Goal: Information Seeking & Learning: Learn about a topic

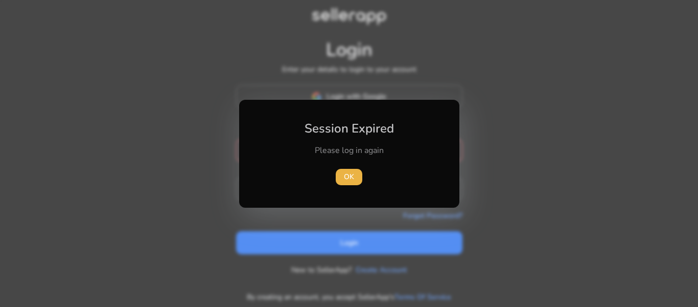
click at [306, 96] on div at bounding box center [349, 153] width 698 height 307
click at [345, 175] on span "OK" at bounding box center [348, 176] width 10 height 11
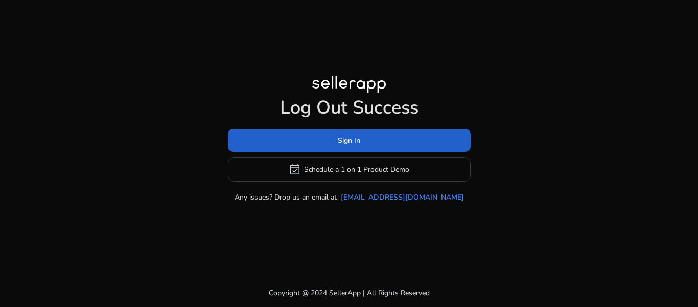
click at [329, 138] on span at bounding box center [349, 140] width 243 height 25
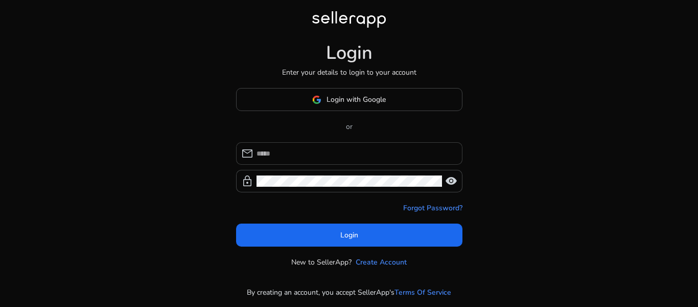
click at [285, 148] on input at bounding box center [356, 153] width 198 height 11
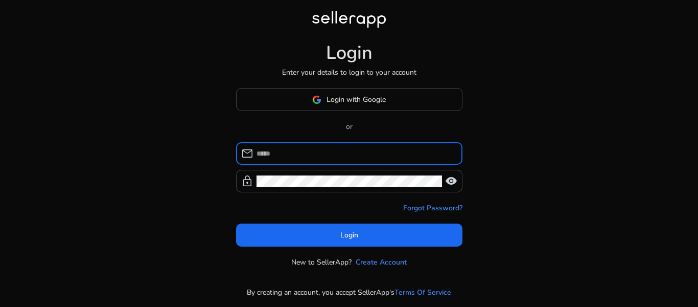
type input "**********"
click at [266, 188] on div at bounding box center [350, 181] width 186 height 22
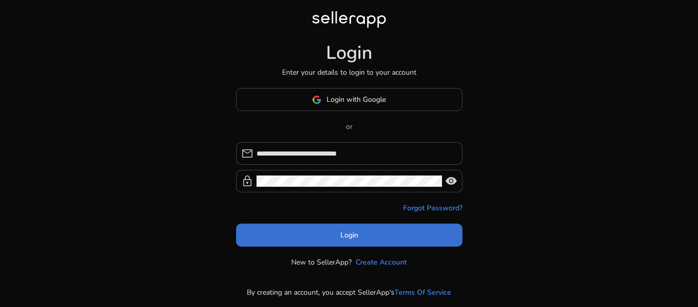
click at [321, 235] on span at bounding box center [349, 235] width 226 height 25
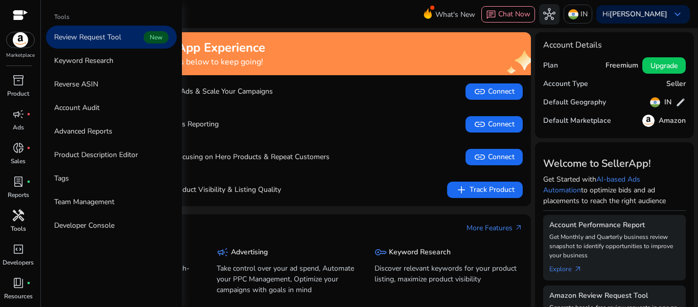
click at [17, 224] on p "Tools" at bounding box center [18, 228] width 15 height 9
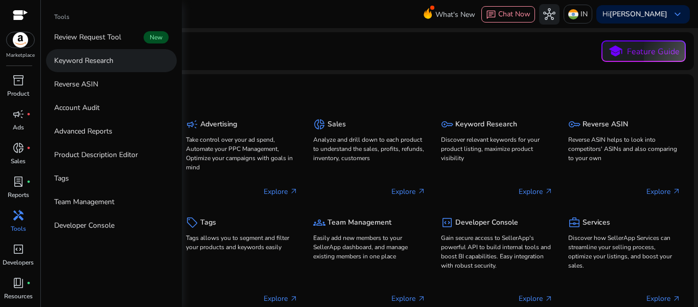
click at [90, 59] on p "Keyword Research" at bounding box center [83, 60] width 59 height 11
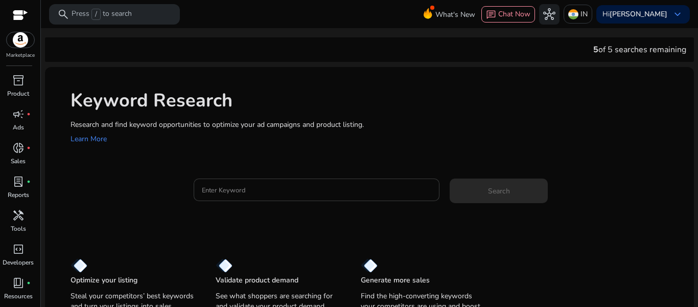
click at [259, 184] on div at bounding box center [317, 189] width 230 height 22
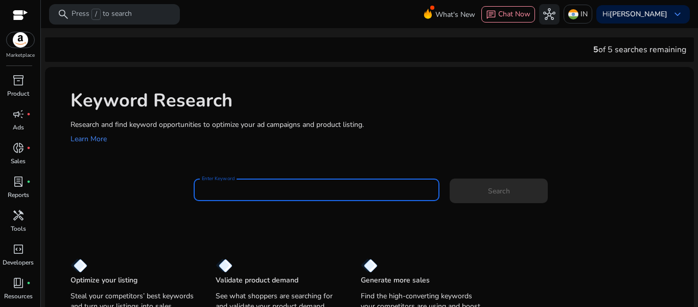
paste input "**********"
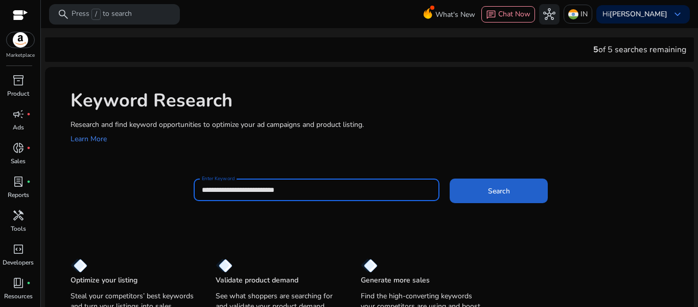
type input "**********"
click at [476, 190] on span at bounding box center [499, 190] width 98 height 25
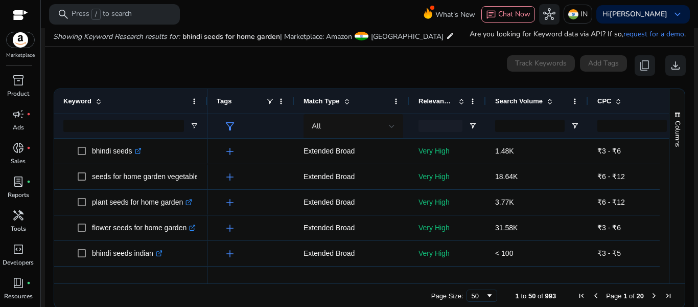
scroll to position [118, 0]
drag, startPoint x: 207, startPoint y: 92, endPoint x: 194, endPoint y: 94, distance: 12.4
click at [194, 94] on div "Keyword" at bounding box center [130, 100] width 153 height 25
drag, startPoint x: 206, startPoint y: 100, endPoint x: 199, endPoint y: 100, distance: 7.2
click at [199, 100] on div "Keyword" at bounding box center [130, 100] width 153 height 25
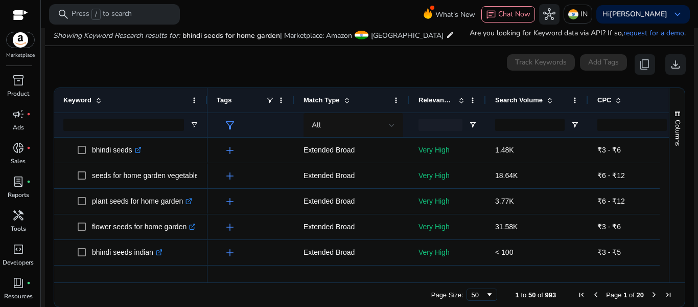
click at [289, 99] on div "Tags" at bounding box center [251, 100] width 87 height 25
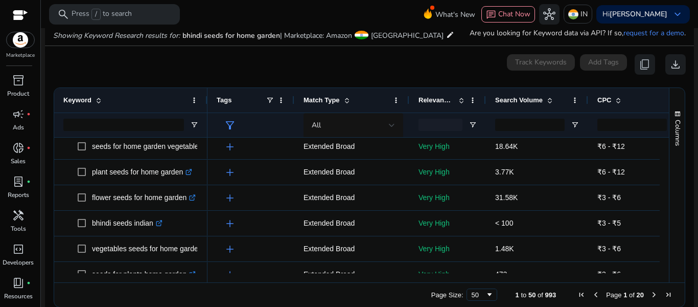
scroll to position [0, 0]
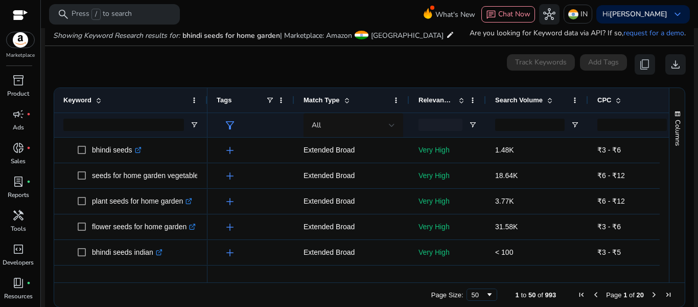
click at [158, 53] on mat-card "0 keyword(s) selected Track Keywords Add Tags content_copy download Press ALT D…" at bounding box center [369, 183] width 649 height 275
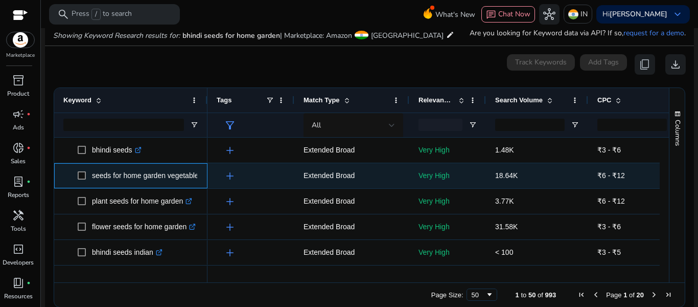
drag, startPoint x: 92, startPoint y: 174, endPoint x: 199, endPoint y: 176, distance: 107.9
click at [199, 176] on div "seeds for home garden vegetables .st0{fill:#2c8af8}" at bounding box center [130, 175] width 153 height 25
copy span "seeds for home garden vegetables .st0{fill:#2c8af8}"
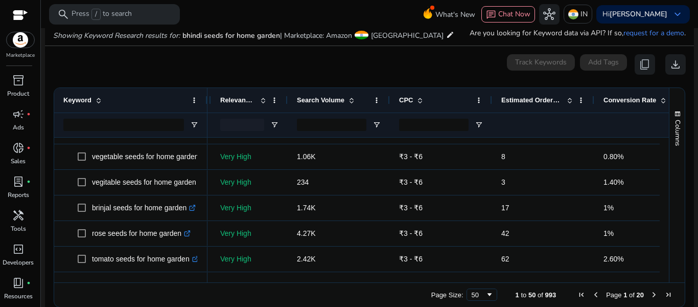
scroll to position [202, 0]
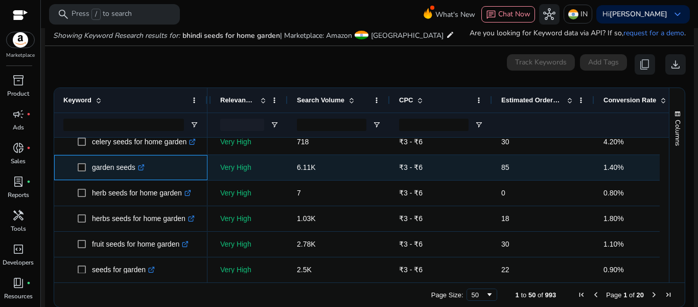
drag, startPoint x: 92, startPoint y: 167, endPoint x: 135, endPoint y: 166, distance: 43.5
click at [135, 166] on span "garden seeds .st0{fill:#2c8af8}" at bounding box center [138, 167] width 121 height 21
copy span "garden seeds"
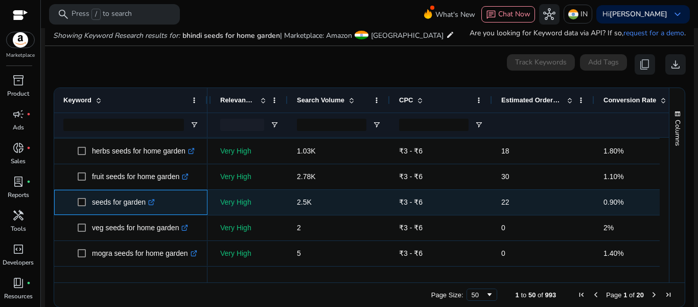
drag, startPoint x: 90, startPoint y: 201, endPoint x: 145, endPoint y: 206, distance: 54.3
click at [145, 206] on span "seeds for garden .st0{fill:#2c8af8}" at bounding box center [138, 202] width 121 height 21
copy span "seeds for garden"
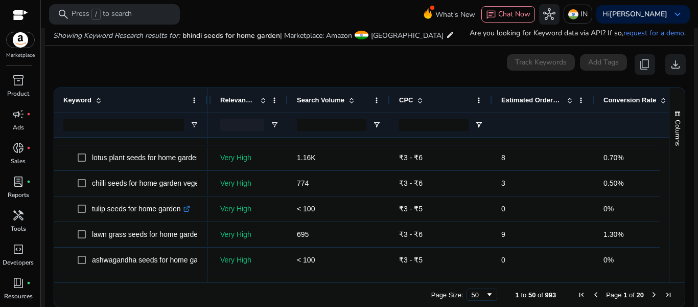
click at [650, 296] on span "Next Page" at bounding box center [654, 294] width 8 height 8
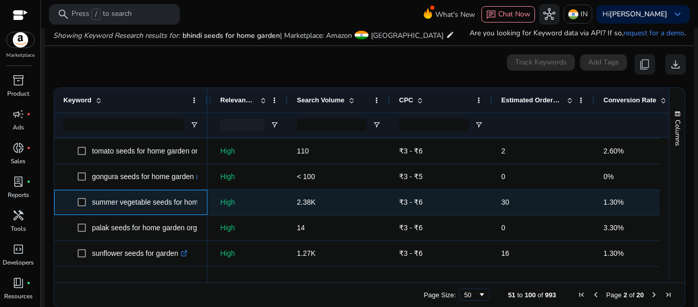
drag, startPoint x: 92, startPoint y: 201, endPoint x: 207, endPoint y: 206, distance: 115.6
click at [207, 206] on div "summer vegetable seeds for home garden .st0{fill:#2c8af8}" at bounding box center [130, 202] width 153 height 25
copy span "summer vegetable seeds for home garden .st0{fill:#2c8af8}"
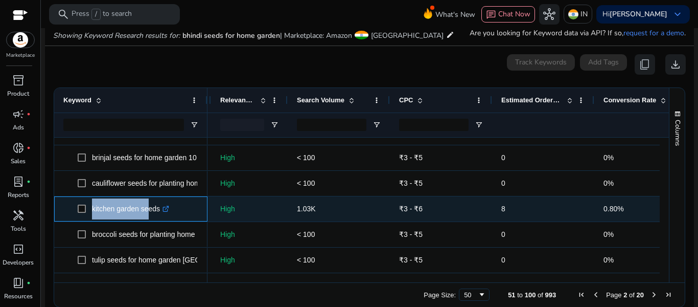
drag, startPoint x: 0, startPoint y: 0, endPoint x: 160, endPoint y: 210, distance: 263.7
click at [160, 210] on span "kitchen garden seeds .st0{fill:#2c8af8}" at bounding box center [138, 208] width 121 height 21
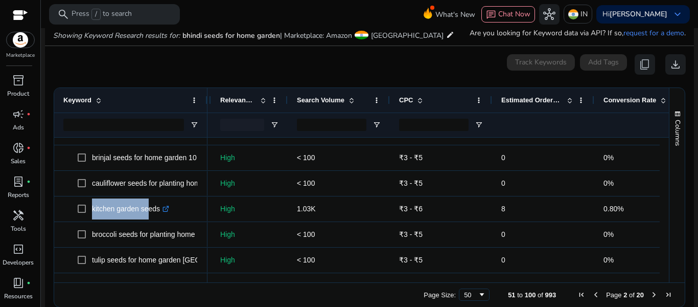
click at [650, 295] on span "Next Page" at bounding box center [654, 294] width 8 height 8
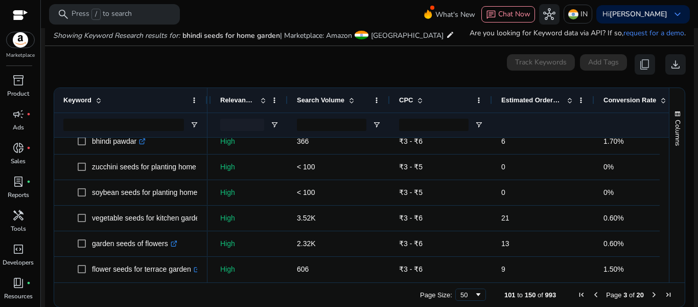
scroll to position [116, 0]
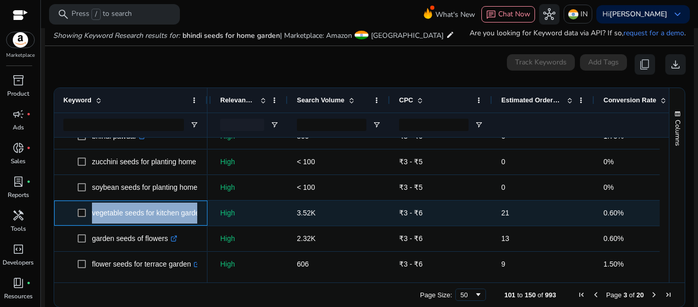
drag, startPoint x: 90, startPoint y: 212, endPoint x: 205, endPoint y: 215, distance: 114.6
click at [205, 215] on div "vegetable seeds for kitchen garden .st0{fill:#2c8af8}" at bounding box center [130, 212] width 153 height 25
copy span "vegetable seeds for kitchen garden .st0{fill:#2c8af8}"
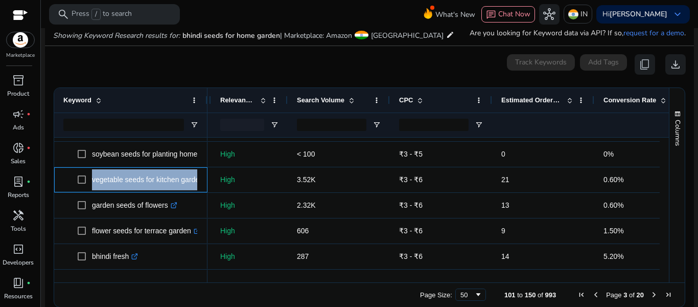
scroll to position [0, 0]
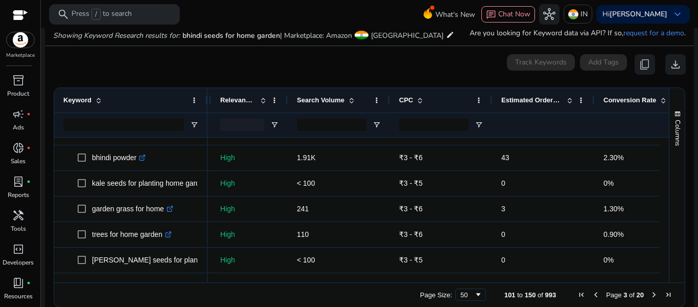
click at [650, 295] on span "Next Page" at bounding box center [654, 294] width 8 height 8
